Goal: Task Accomplishment & Management: Manage account settings

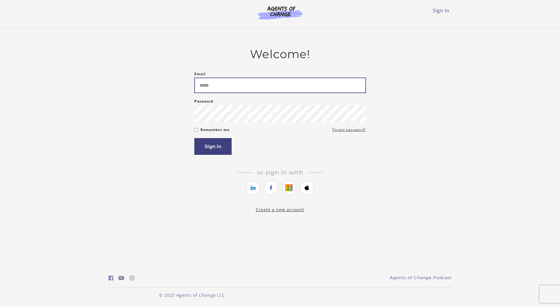
click at [275, 79] on input "Email" at bounding box center [280, 86] width 172 height 16
type input "**********"
click at [353, 133] on link "Forgot password?" at bounding box center [349, 129] width 34 height 7
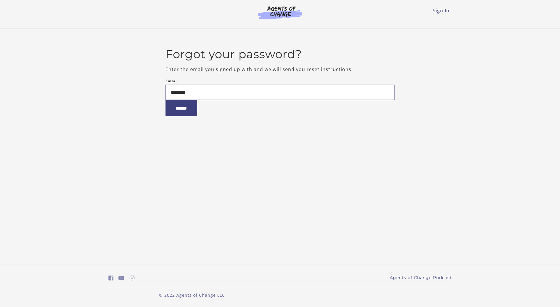
type input "*********"
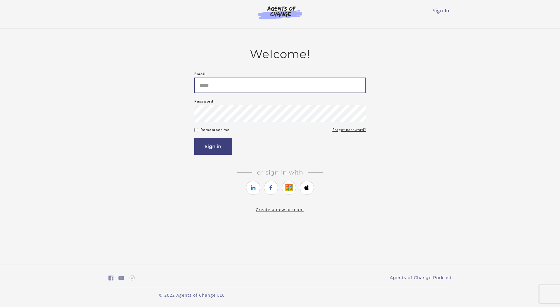
click at [211, 86] on input "Email" at bounding box center [280, 86] width 172 height 16
type input "**********"
click at [206, 146] on button "Sign in" at bounding box center [212, 146] width 37 height 17
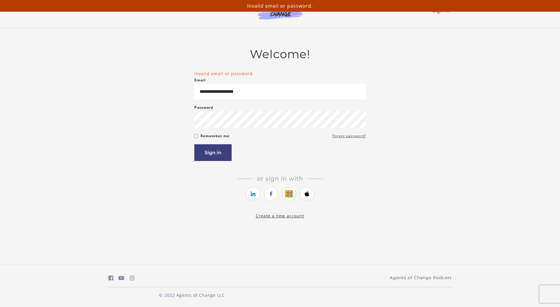
click at [354, 140] on link "Forgot password?" at bounding box center [349, 136] width 34 height 7
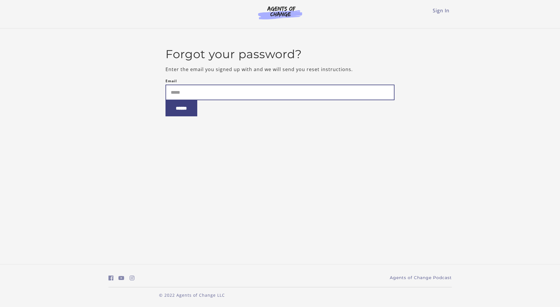
click at [238, 98] on input "Email" at bounding box center [279, 93] width 229 height 16
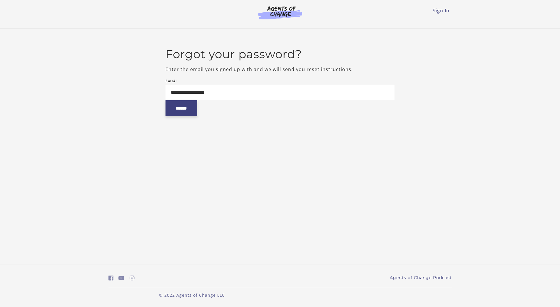
type input "**********"
click at [195, 110] on input "******" at bounding box center [181, 108] width 32 height 16
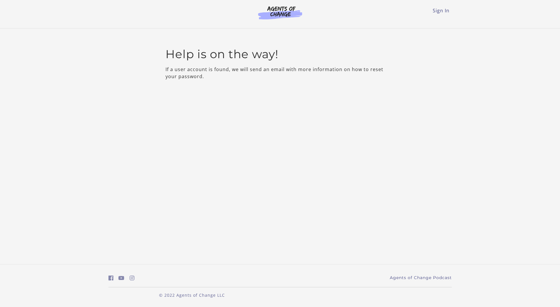
click at [285, 14] on img at bounding box center [280, 13] width 56 height 14
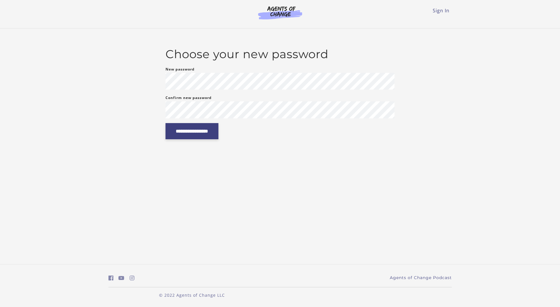
click at [217, 131] on input "**********" at bounding box center [191, 131] width 53 height 16
click at [201, 131] on input "**********" at bounding box center [191, 131] width 53 height 16
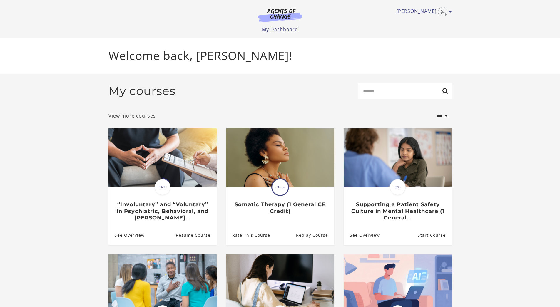
click at [139, 116] on link "View more courses" at bounding box center [131, 115] width 47 height 7
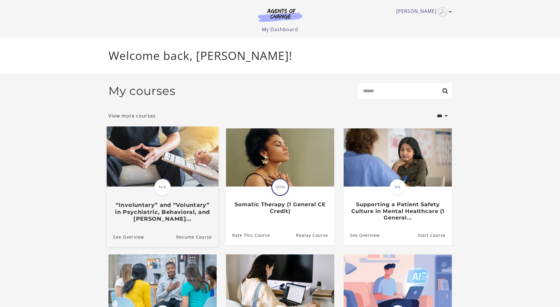
scroll to position [1, 0]
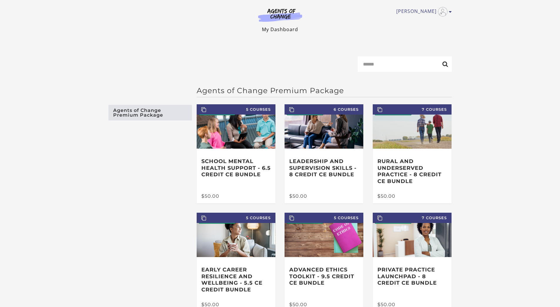
click at [286, 28] on link "My Dashboard" at bounding box center [280, 29] width 36 height 6
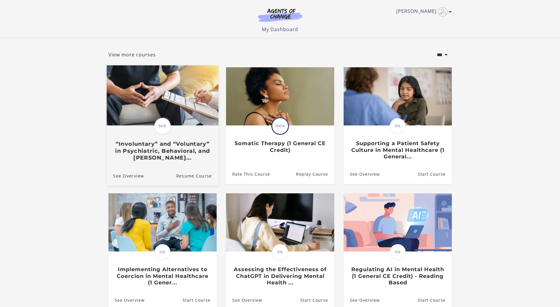
scroll to position [27, 0]
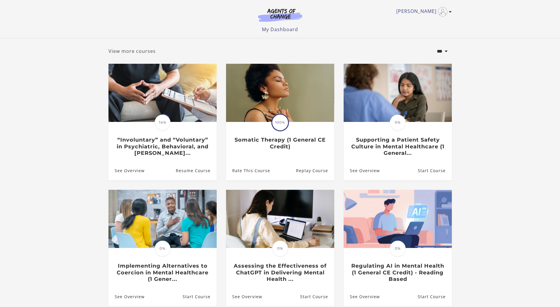
click at [145, 52] on link "View more courses" at bounding box center [131, 51] width 47 height 7
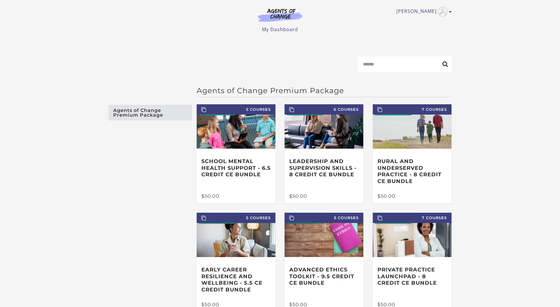
scroll to position [56, 0]
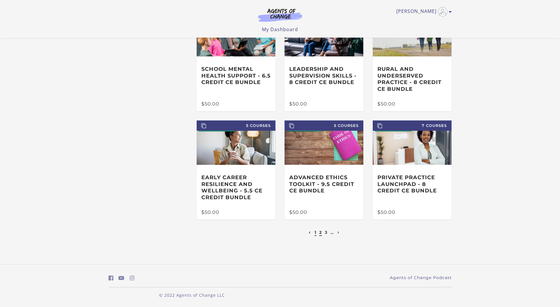
click at [320, 233] on link "2" at bounding box center [320, 232] width 3 height 5
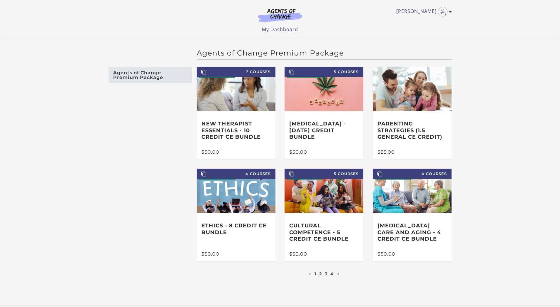
scroll to position [40, 0]
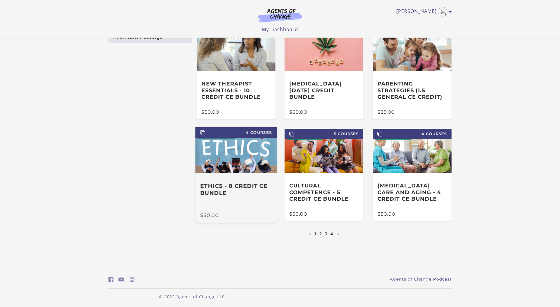
click at [221, 189] on h3 "Ethics - 8 Credit CE Bundle" at bounding box center [236, 190] width 72 height 14
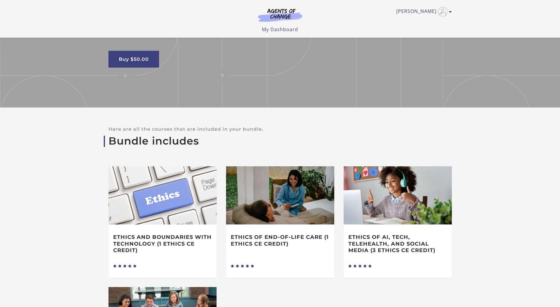
scroll to position [107, 0]
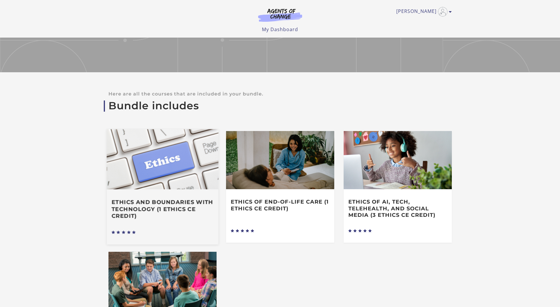
click at [118, 205] on h3 "Ethics and Boundaries with Technology (1 Ethics CE Credit)" at bounding box center [162, 209] width 102 height 21
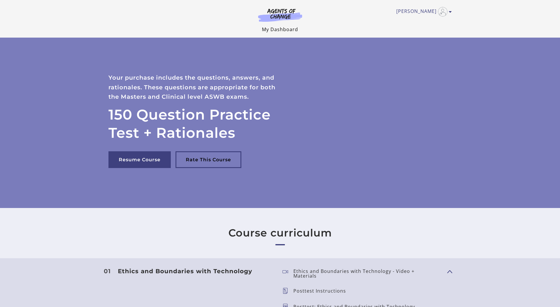
click at [284, 29] on link "My Dashboard" at bounding box center [280, 29] width 36 height 6
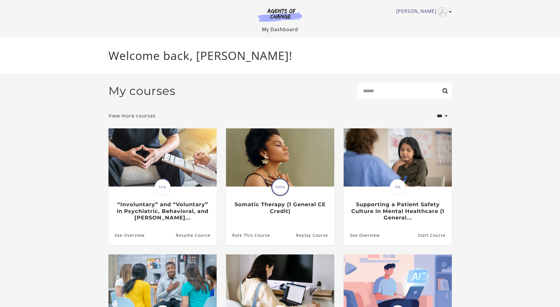
click at [279, 28] on link "My Dashboard" at bounding box center [280, 29] width 36 height 6
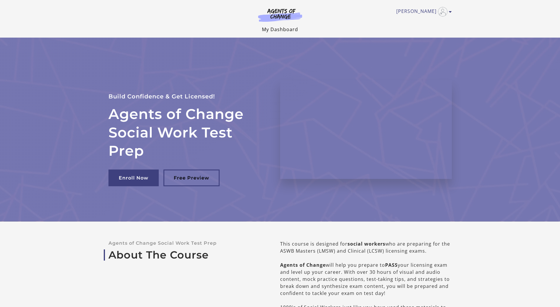
click at [277, 27] on link "My Dashboard" at bounding box center [280, 29] width 36 height 6
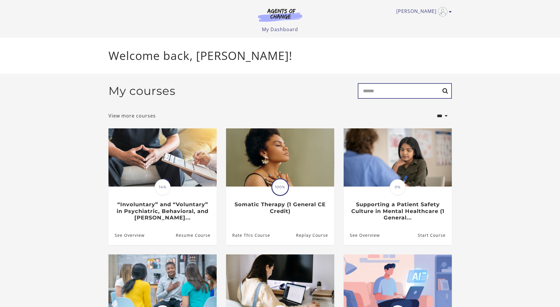
click at [371, 87] on input "Search" at bounding box center [405, 91] width 94 height 16
type input "**********"
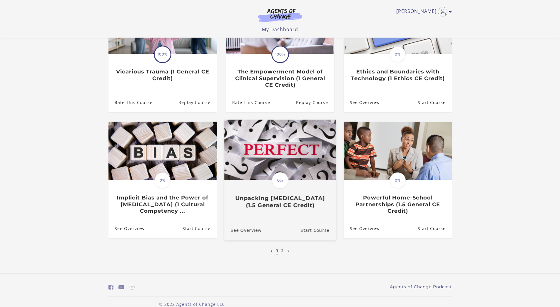
scroll to position [119, 0]
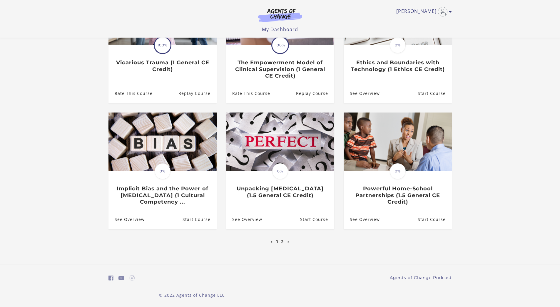
click at [281, 242] on link "2" at bounding box center [282, 241] width 3 height 5
click at [283, 242] on link "2" at bounding box center [282, 241] width 3 height 5
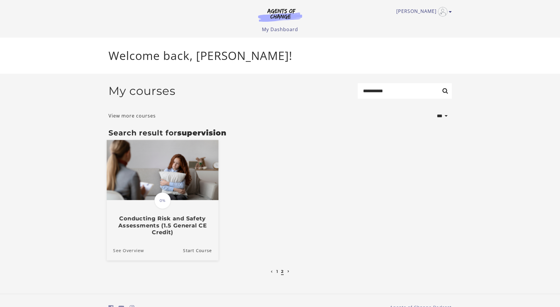
click at [131, 252] on link "See Overview" at bounding box center [124, 251] width 37 height 20
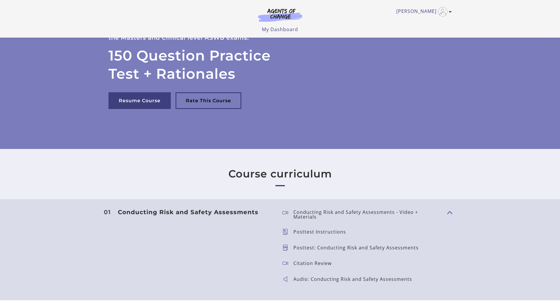
scroll to position [26, 0]
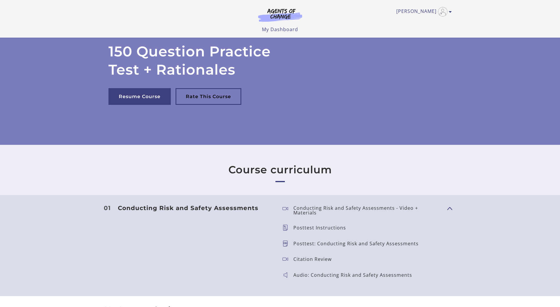
click at [277, 33] on div "[PERSON_NAME] My Account Support Sign Out Toggle menu Menu My Dashboard My Acco…" at bounding box center [280, 19] width 353 height 38
click at [277, 30] on link "My Dashboard" at bounding box center [280, 29] width 36 height 6
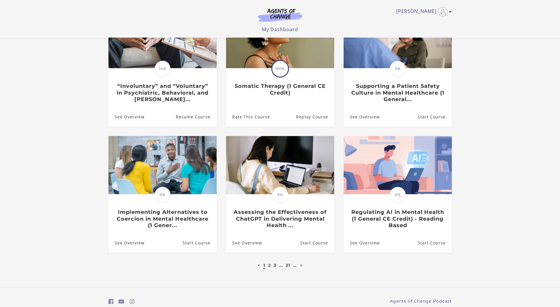
scroll to position [56, 0]
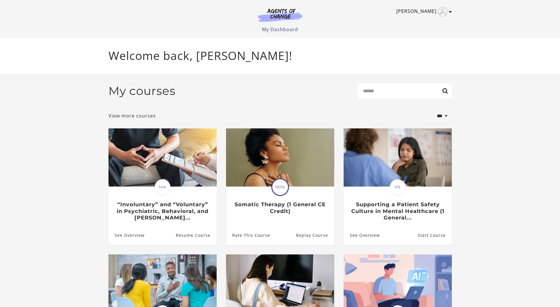
click at [430, 13] on link "[PERSON_NAME]" at bounding box center [422, 11] width 53 height 9
click at [423, 21] on link "My Account" at bounding box center [428, 21] width 52 height 10
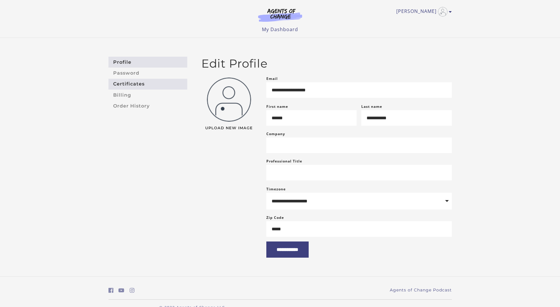
click at [136, 82] on link "Certificates" at bounding box center [147, 84] width 79 height 11
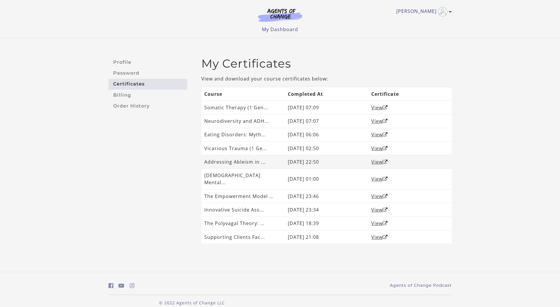
scroll to position [1, 0]
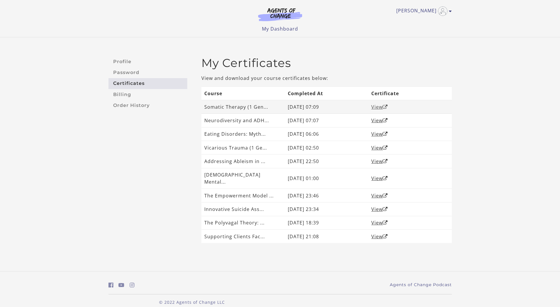
click at [379, 108] on link "View" at bounding box center [379, 107] width 16 height 6
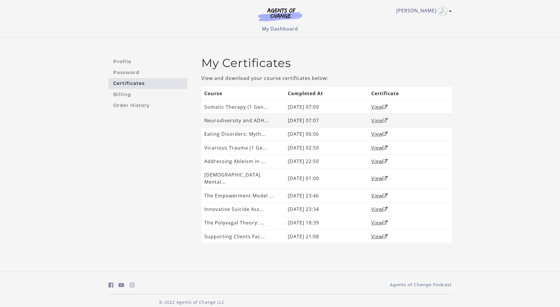
click at [379, 122] on link "View" at bounding box center [379, 120] width 16 height 6
click at [378, 133] on link "View" at bounding box center [379, 134] width 16 height 6
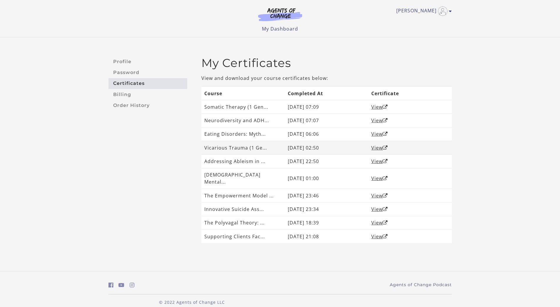
click at [226, 149] on td "Vicarious Trauma (1 Ge..." at bounding box center [242, 148] width 83 height 14
click at [373, 147] on link "View" at bounding box center [379, 148] width 16 height 6
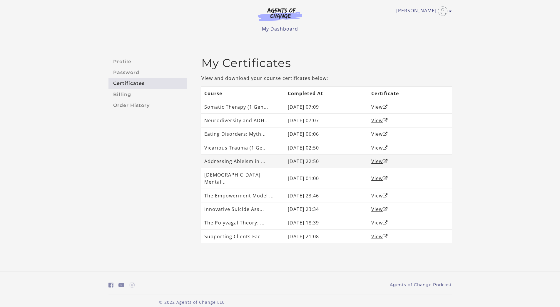
click at [215, 159] on td "Addressing Ableism in ..." at bounding box center [242, 162] width 83 height 14
click at [380, 161] on link "View" at bounding box center [379, 161] width 16 height 6
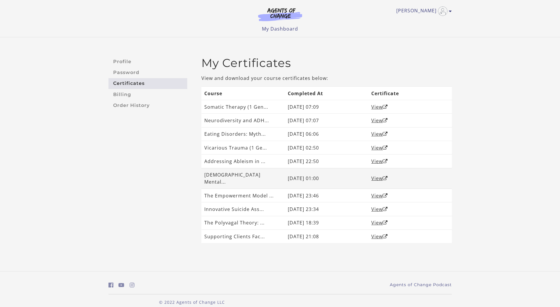
click at [249, 173] on td "[DEMOGRAPHIC_DATA] Mental..." at bounding box center [242, 178] width 83 height 21
click at [376, 175] on link "View" at bounding box center [379, 178] width 16 height 6
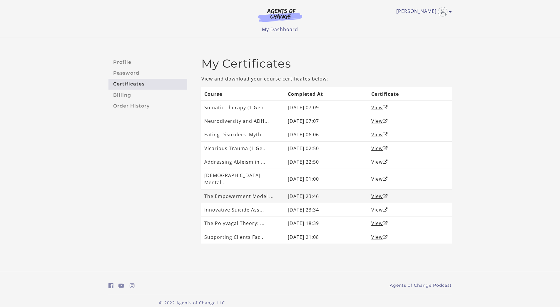
scroll to position [0, 0]
click at [228, 189] on td "The Empowerment Model ..." at bounding box center [242, 196] width 83 height 14
click at [373, 193] on link "View" at bounding box center [379, 196] width 16 height 6
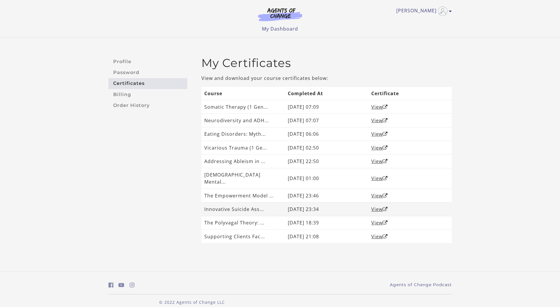
click at [232, 203] on td "Innovative Suicide Ass..." at bounding box center [242, 210] width 83 height 14
click at [381, 206] on link "View" at bounding box center [379, 209] width 16 height 6
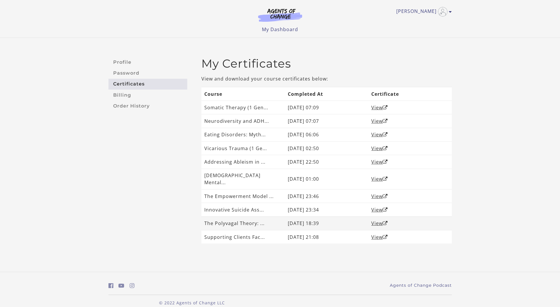
scroll to position [0, 0]
click at [233, 216] on td "The Polyvagal Theory: ..." at bounding box center [242, 223] width 83 height 14
click at [375, 220] on link "View" at bounding box center [379, 223] width 16 height 6
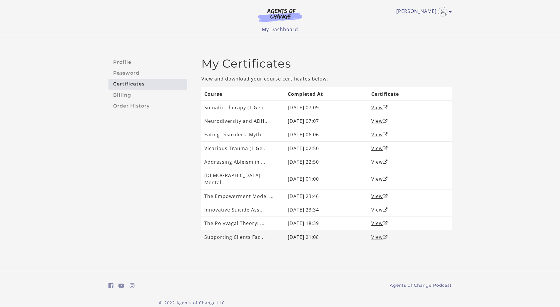
click at [379, 234] on link "View" at bounding box center [379, 237] width 16 height 6
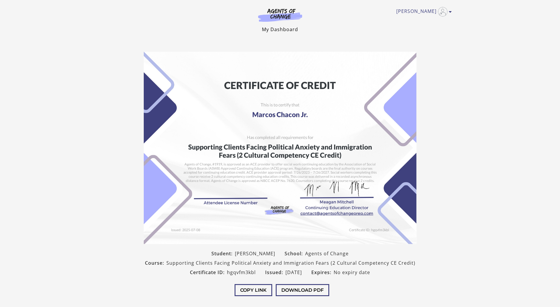
click at [272, 29] on link "My Dashboard" at bounding box center [280, 29] width 36 height 6
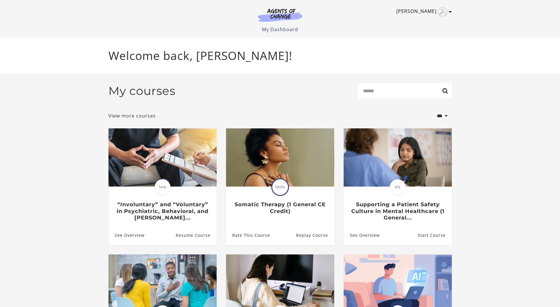
click at [427, 13] on link "[PERSON_NAME]" at bounding box center [422, 11] width 53 height 9
click at [419, 22] on link "My Account" at bounding box center [428, 21] width 52 height 10
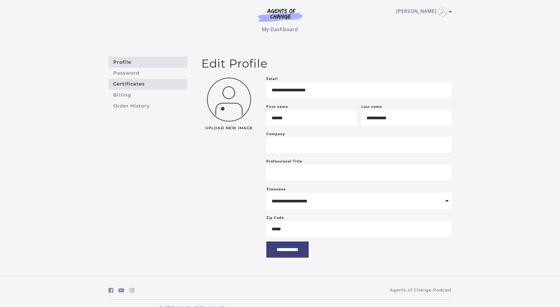
click at [138, 85] on link "Certificates" at bounding box center [147, 84] width 79 height 11
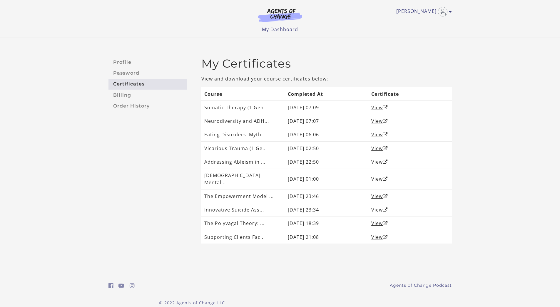
scroll to position [1, 0]
